Goal: Transaction & Acquisition: Book appointment/travel/reservation

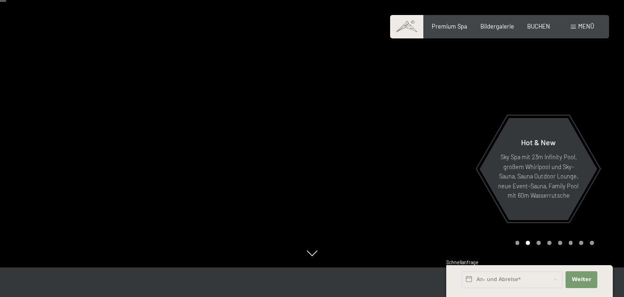
click at [501, 29] on span "Bildergalerie" at bounding box center [498, 25] width 34 height 7
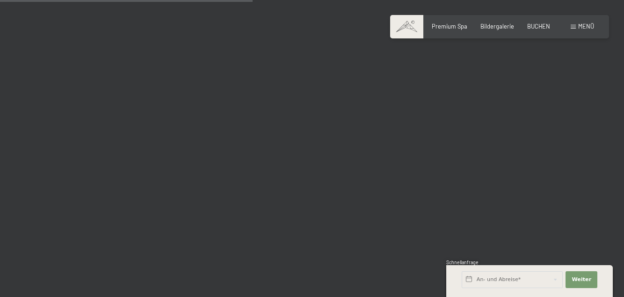
scroll to position [3565, 0]
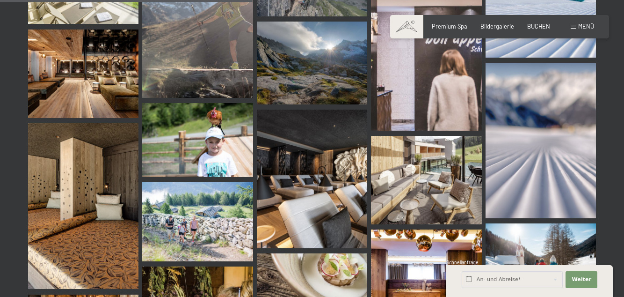
click at [582, 26] on span "Menü" at bounding box center [586, 25] width 16 height 7
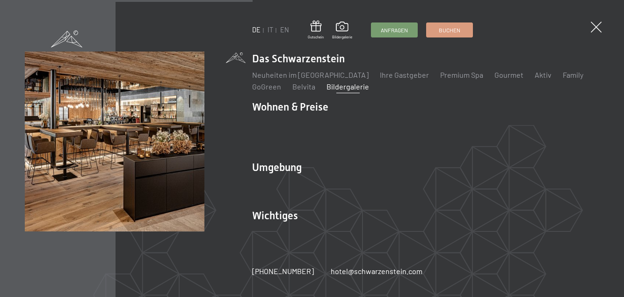
click at [310, 140] on li "Wohnen & Preise Inklusivleistungen Zimmer & Preise Liste Angebote Liste Familie…" at bounding box center [425, 126] width 347 height 53
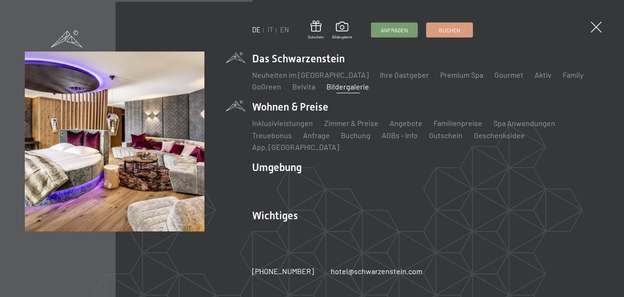
click at [279, 127] on link "Inklusivleistungen" at bounding box center [282, 122] width 61 height 9
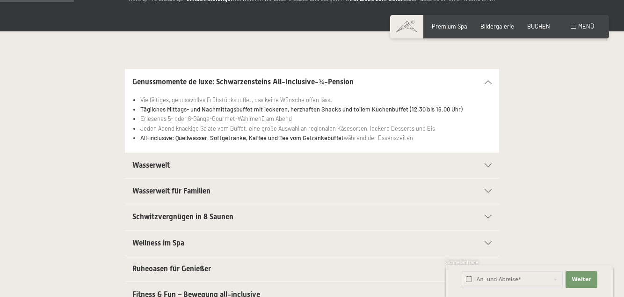
scroll to position [167, 0]
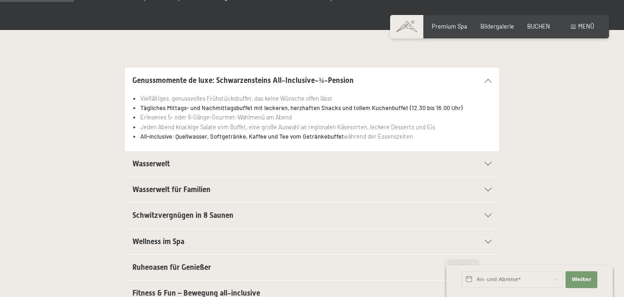
click at [488, 163] on icon at bounding box center [488, 164] width 7 height 4
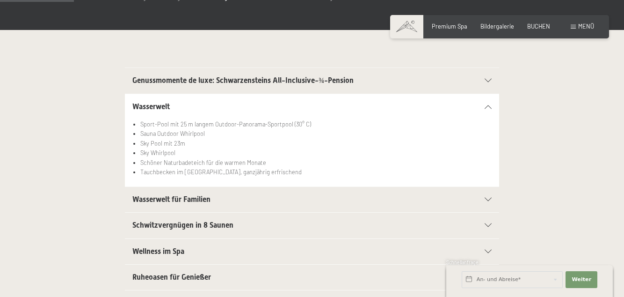
click at [490, 198] on icon at bounding box center [488, 200] width 7 height 4
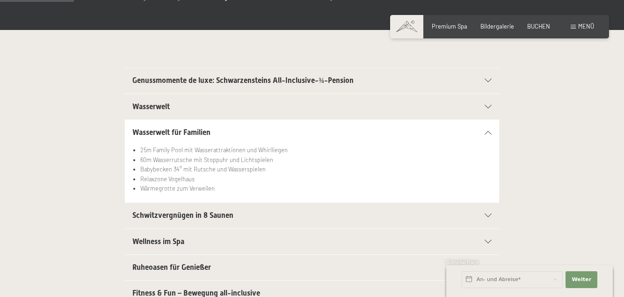
click at [490, 213] on icon at bounding box center [488, 215] width 7 height 4
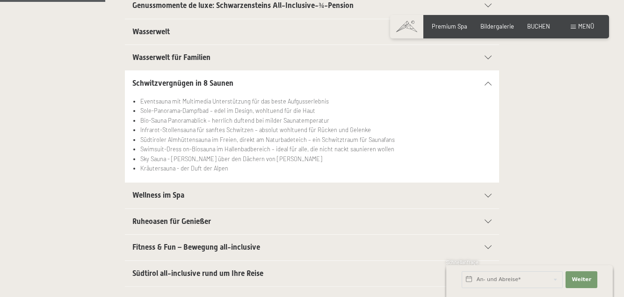
scroll to position [242, 0]
click at [488, 194] on icon at bounding box center [488, 195] width 7 height 4
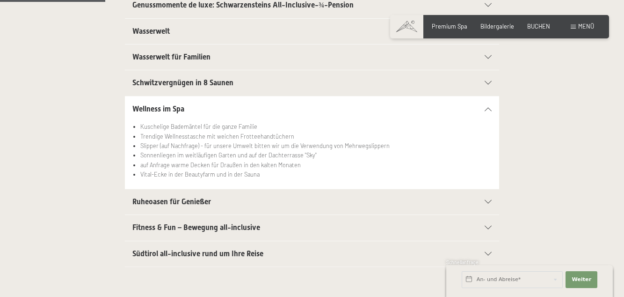
click at [490, 200] on icon at bounding box center [488, 202] width 7 height 4
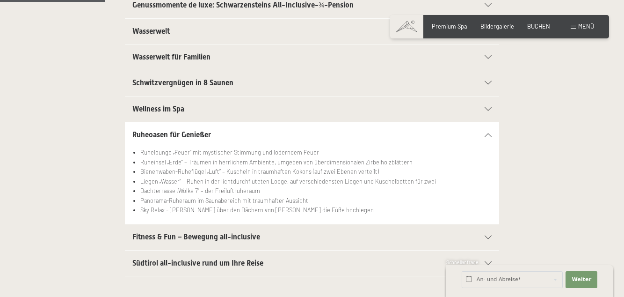
click at [499, 230] on section "Fitness & Fun – Bewegung all-inclusive Großer Fitnessraum mit neuesten Geräten …" at bounding box center [312, 237] width 374 height 26
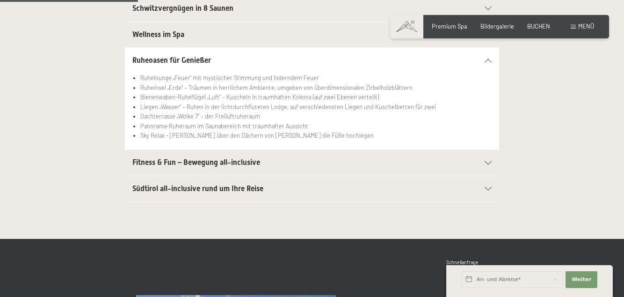
scroll to position [317, 0]
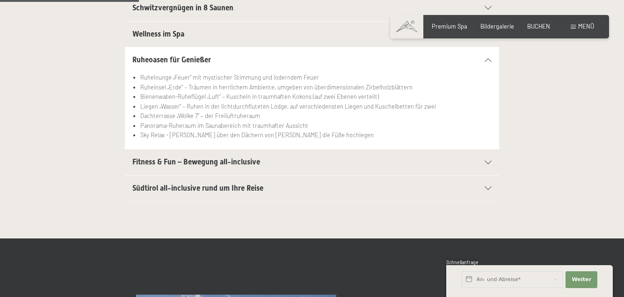
click at [489, 164] on div "Fitness & Fun – Bewegung all-inclusive" at bounding box center [311, 161] width 359 height 25
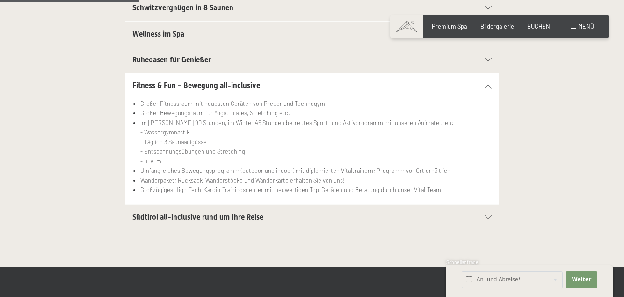
click at [489, 215] on icon at bounding box center [488, 217] width 7 height 4
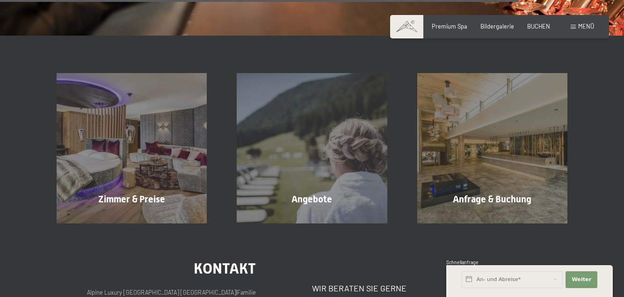
scroll to position [1195, 0]
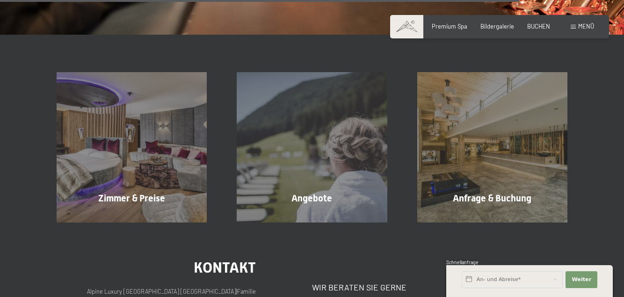
click at [152, 153] on div "Zimmer & Preise Mehr erfahren" at bounding box center [132, 147] width 180 height 150
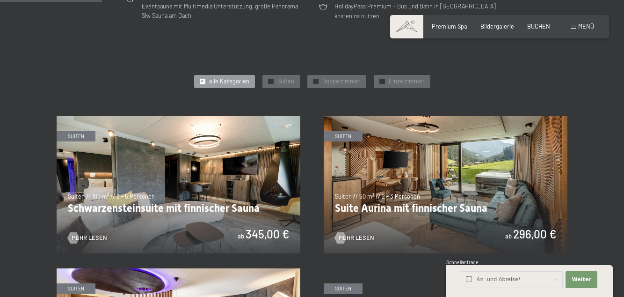
scroll to position [384, 0]
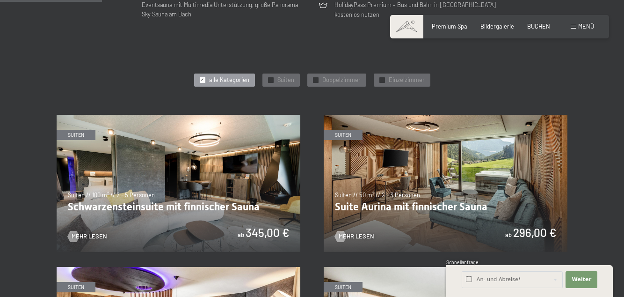
click at [332, 81] on span "Doppelzimmer" at bounding box center [341, 80] width 38 height 8
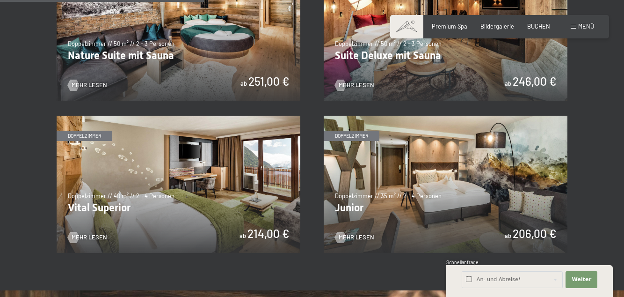
scroll to position [534, 0]
click at [324, 194] on img at bounding box center [202, 184] width 244 height 137
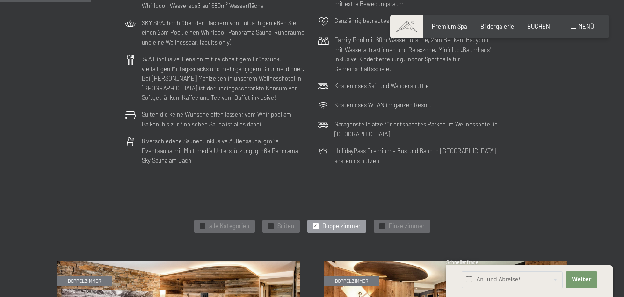
scroll to position [237, 0]
click at [591, 31] on div "Buchen Anfragen Premium Spa Bildergalerie BUCHEN Menü DE IT EN Gutschein Bilder…" at bounding box center [499, 26] width 189 height 8
click at [585, 31] on div "Buchen Anfragen Premium Spa Bildergalerie BUCHEN Menü DE IT EN Gutschein Bilder…" at bounding box center [499, 26] width 189 height 8
click at [580, 29] on span "Menü" at bounding box center [586, 25] width 16 height 7
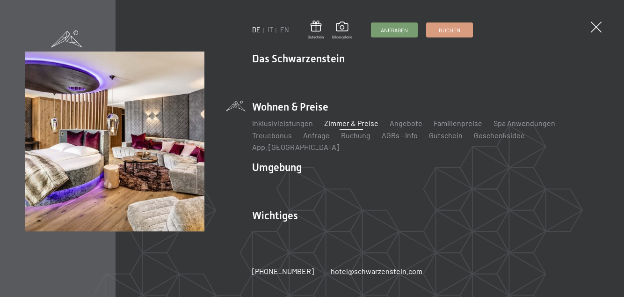
click at [398, 127] on link "Angebote" at bounding box center [406, 122] width 33 height 9
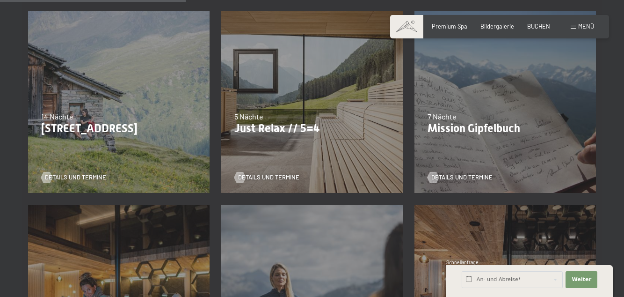
scroll to position [417, 0]
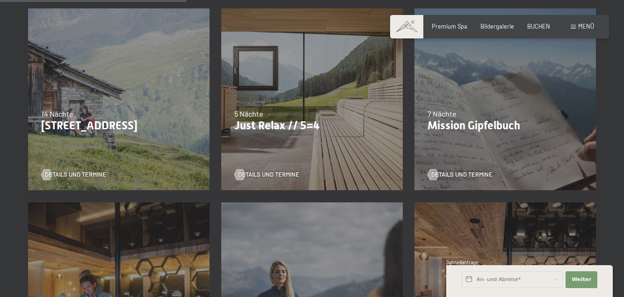
click at [302, 124] on p "Just Relax // 5=4" at bounding box center [311, 126] width 155 height 14
click at [266, 178] on span "Details und Termine" at bounding box center [268, 174] width 61 height 8
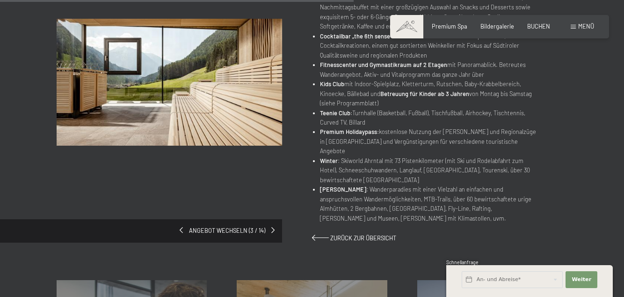
scroll to position [524, 0]
click at [349, 234] on span "Zurück zur Übersicht" at bounding box center [363, 237] width 66 height 7
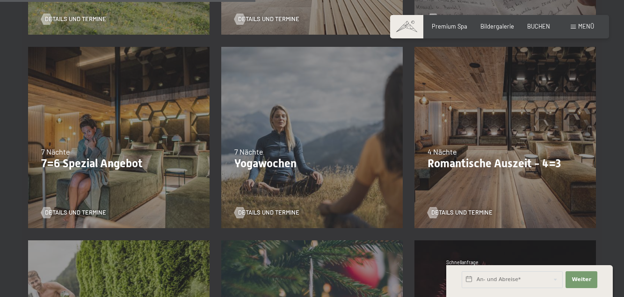
scroll to position [573, 0]
click at [515, 154] on div "4 Nächte" at bounding box center [505, 151] width 155 height 10
click at [453, 214] on span "Details und Termine" at bounding box center [462, 212] width 61 height 8
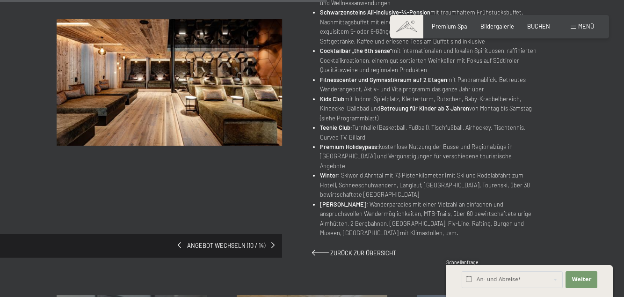
scroll to position [459, 0]
click at [359, 249] on span "Zurück zur Übersicht" at bounding box center [363, 252] width 66 height 7
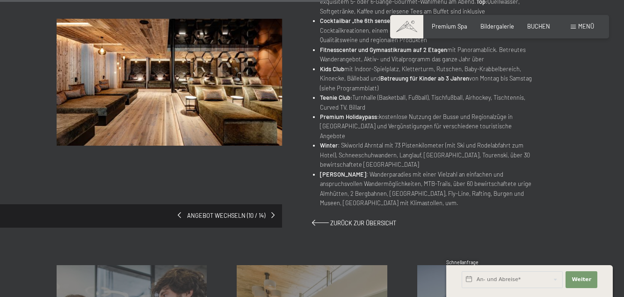
scroll to position [503, 0]
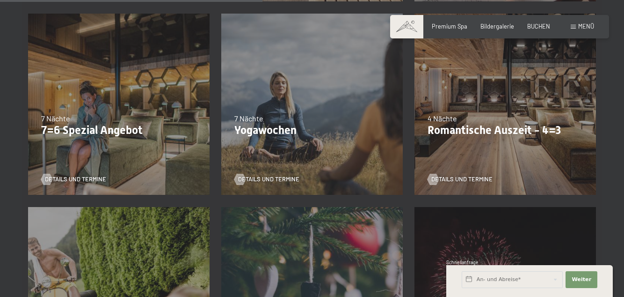
scroll to position [606, 0]
